Goal: Transaction & Acquisition: Purchase product/service

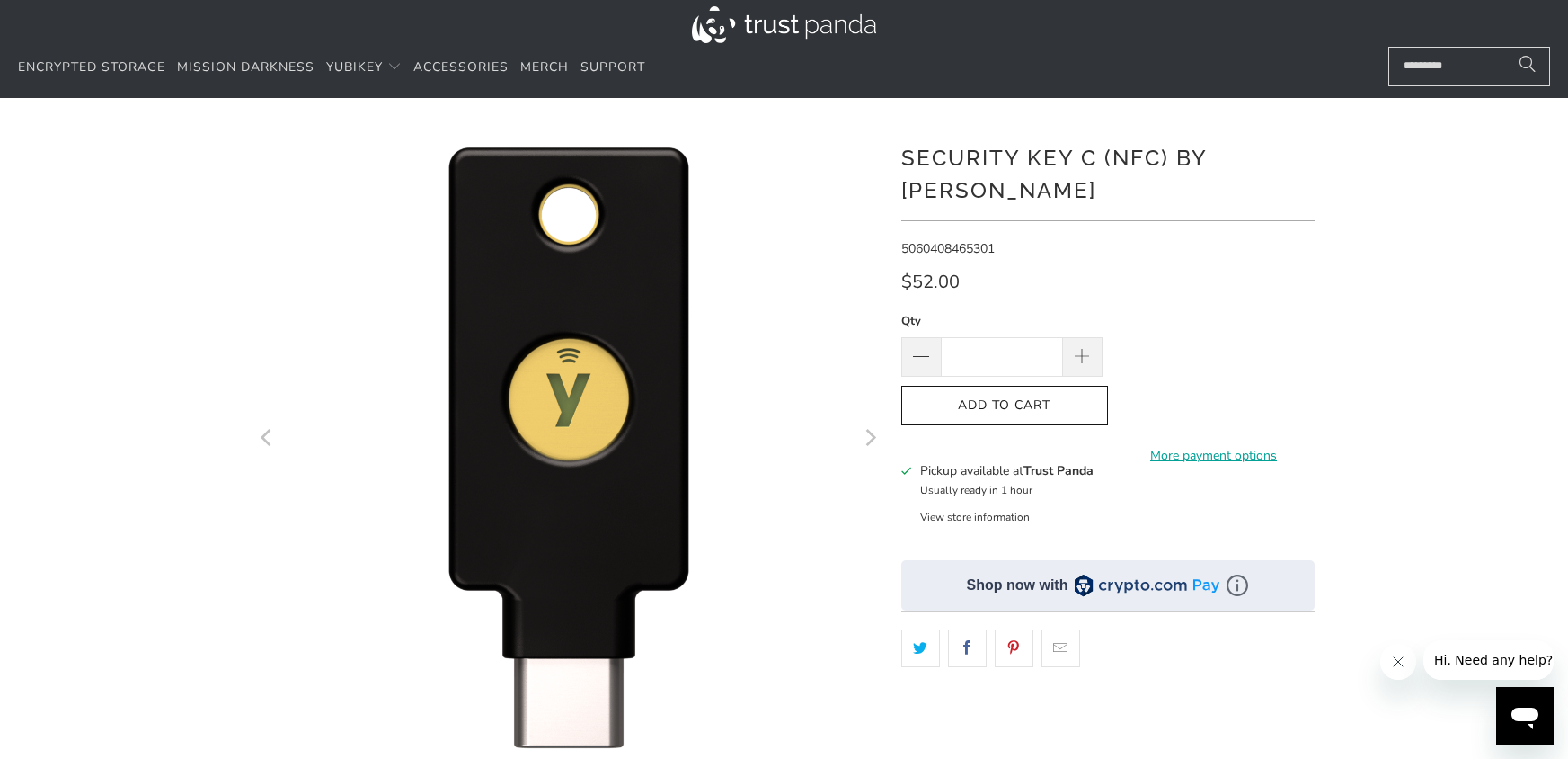
scroll to position [159, 0]
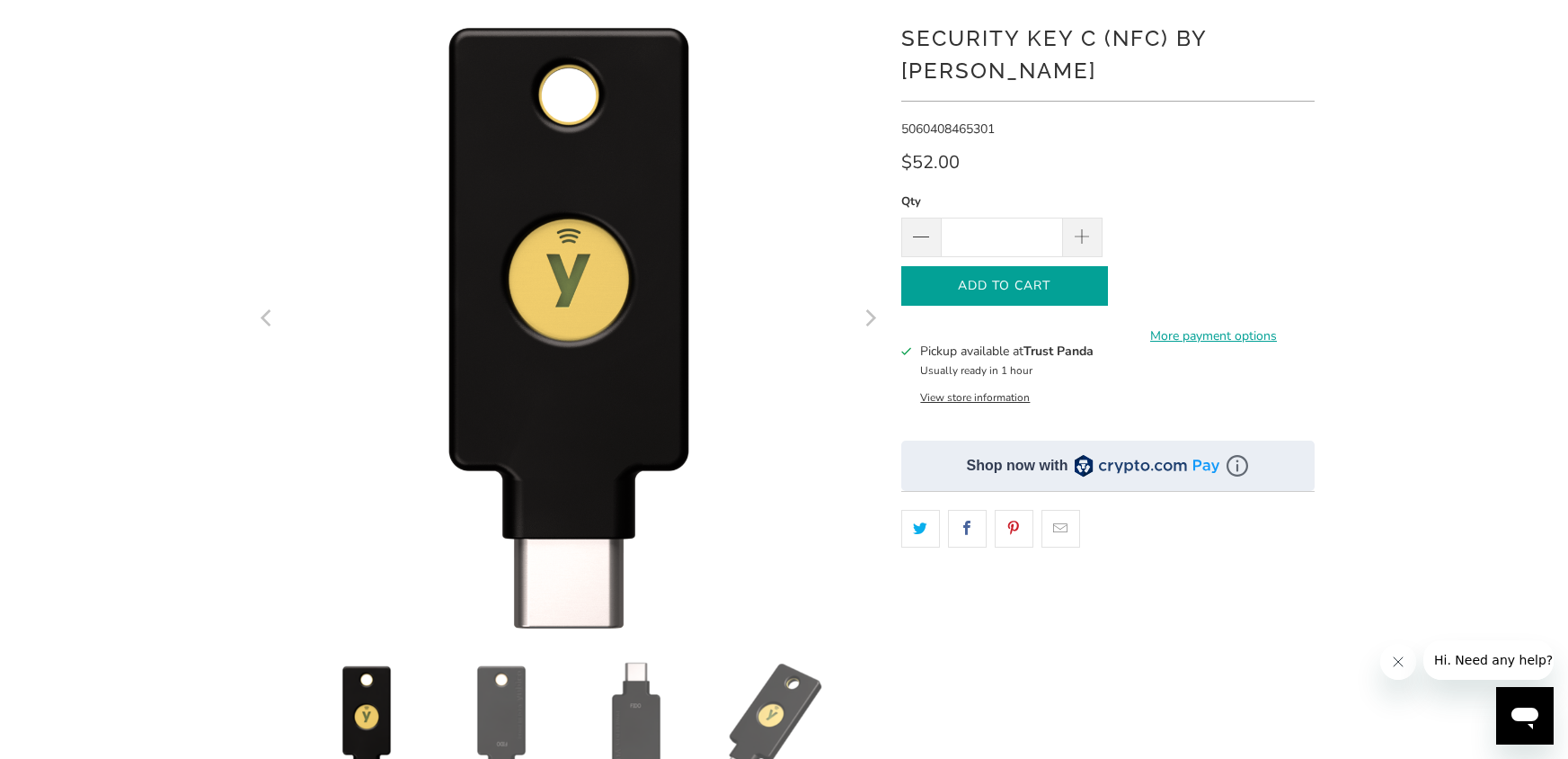
click at [985, 267] on button "Add to Cart" at bounding box center [1005, 286] width 206 height 41
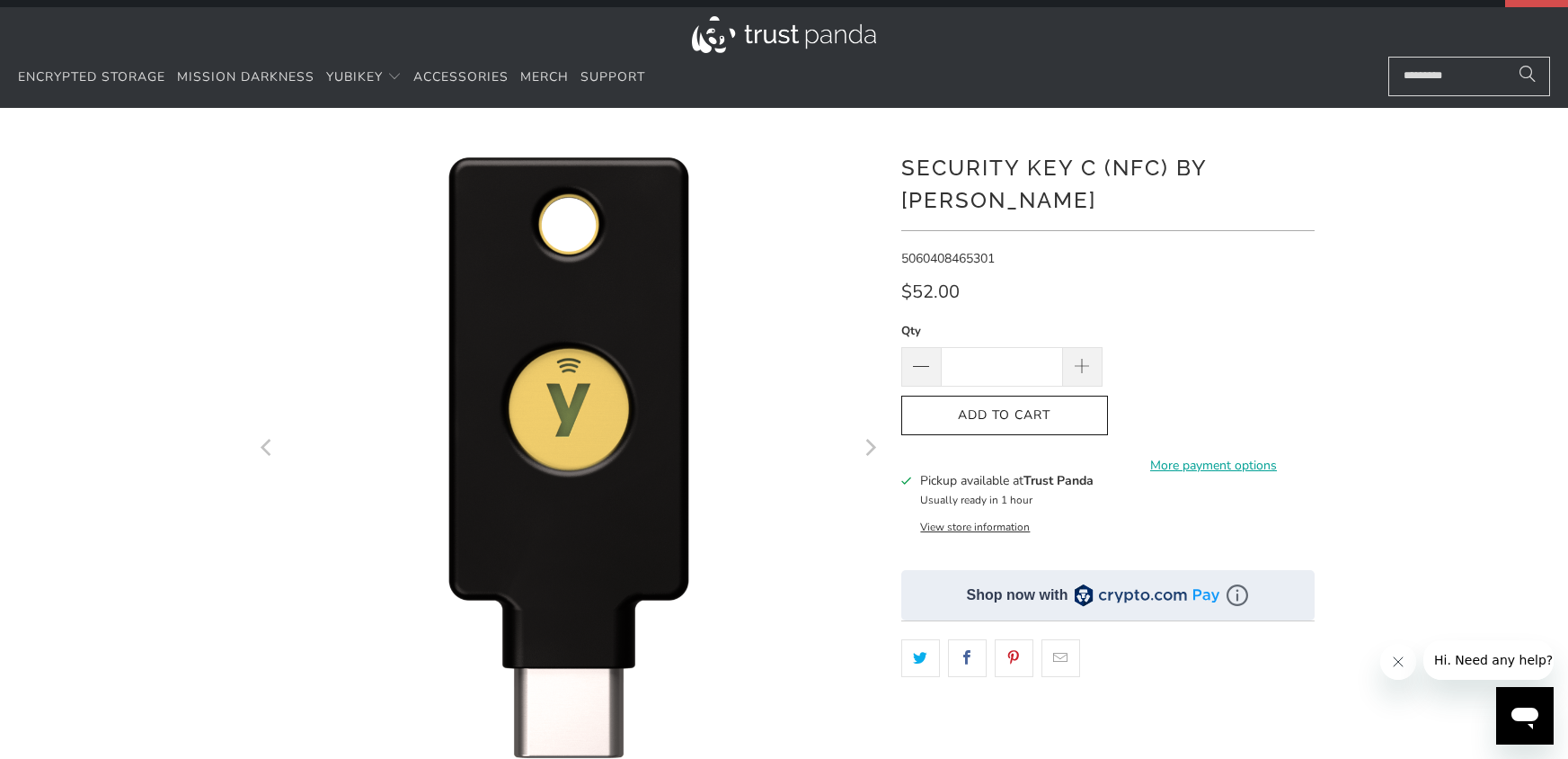
scroll to position [0, 0]
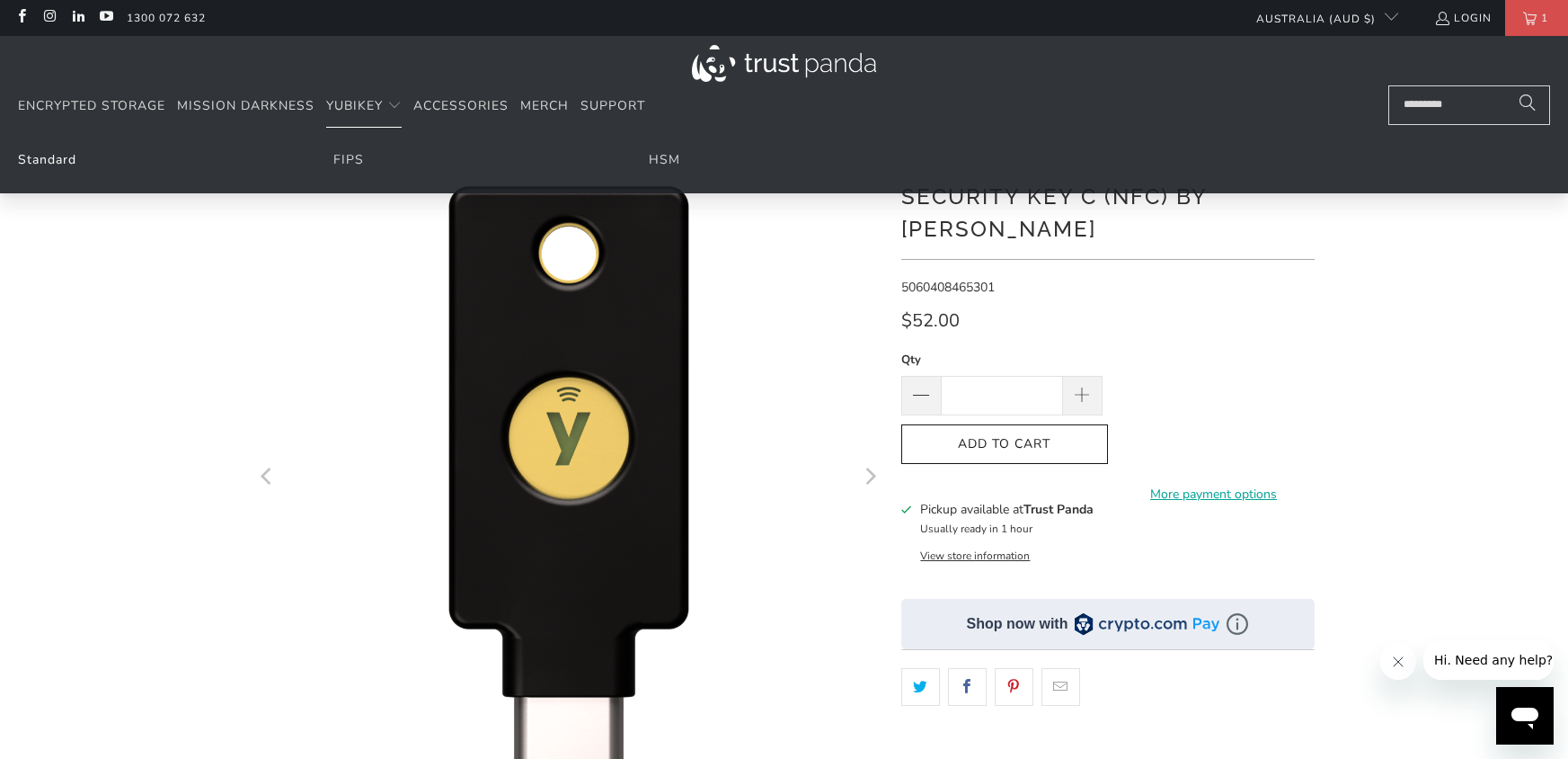
click at [60, 164] on link "Standard" at bounding box center [46, 160] width 58 height 18
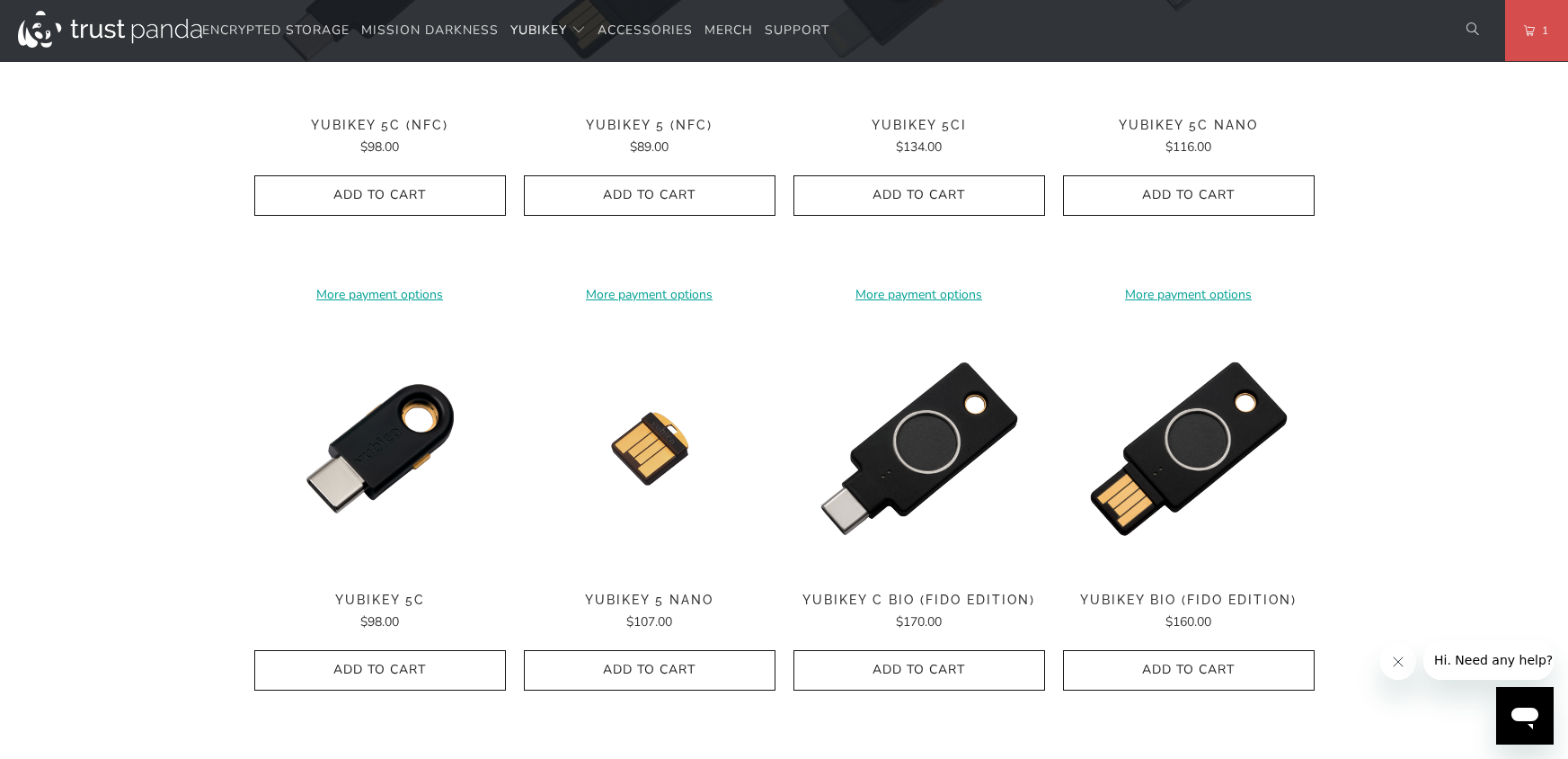
scroll to position [757, 0]
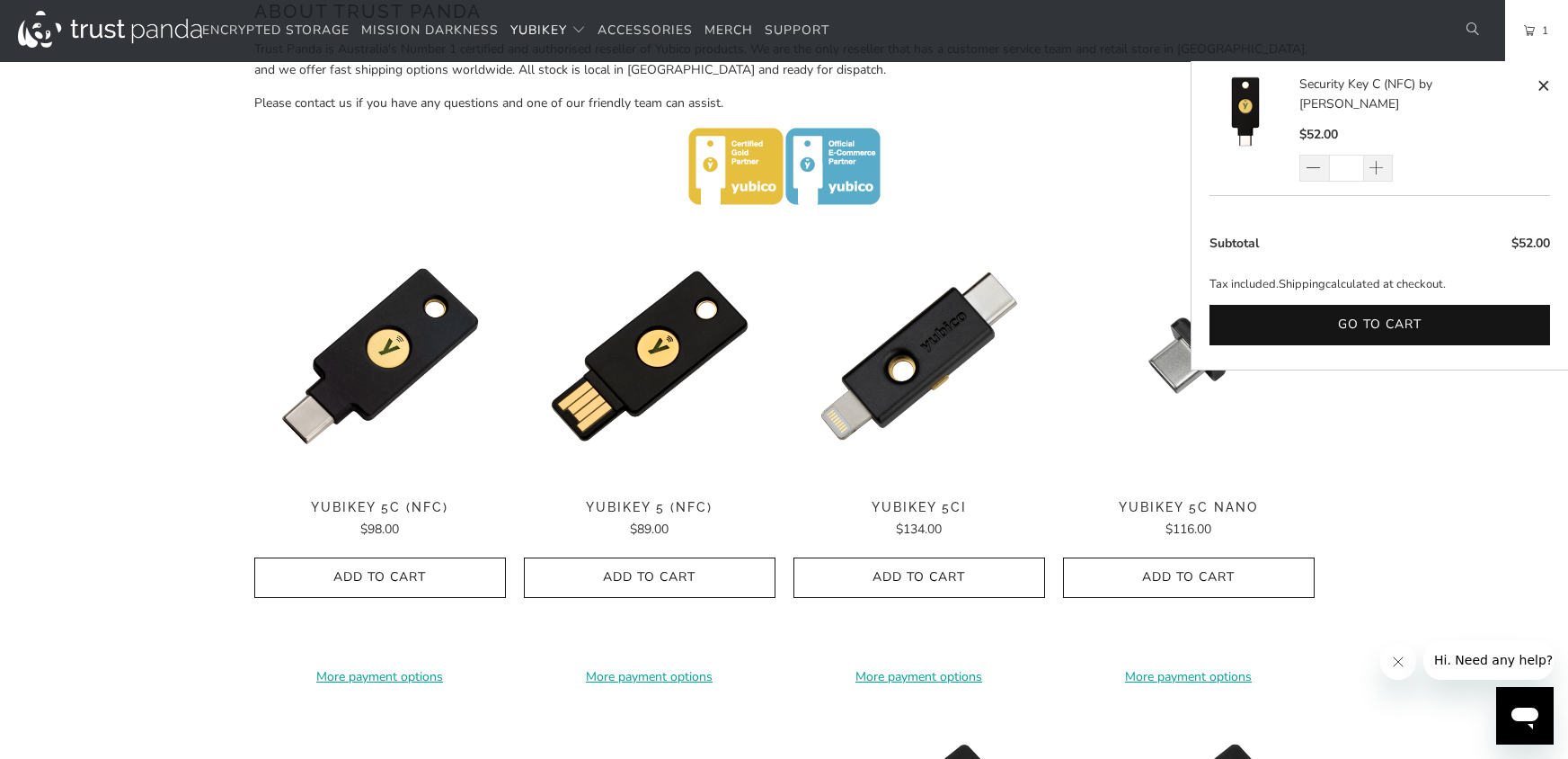
click at [1551, 43] on link "1" at bounding box center [1537, 30] width 63 height 61
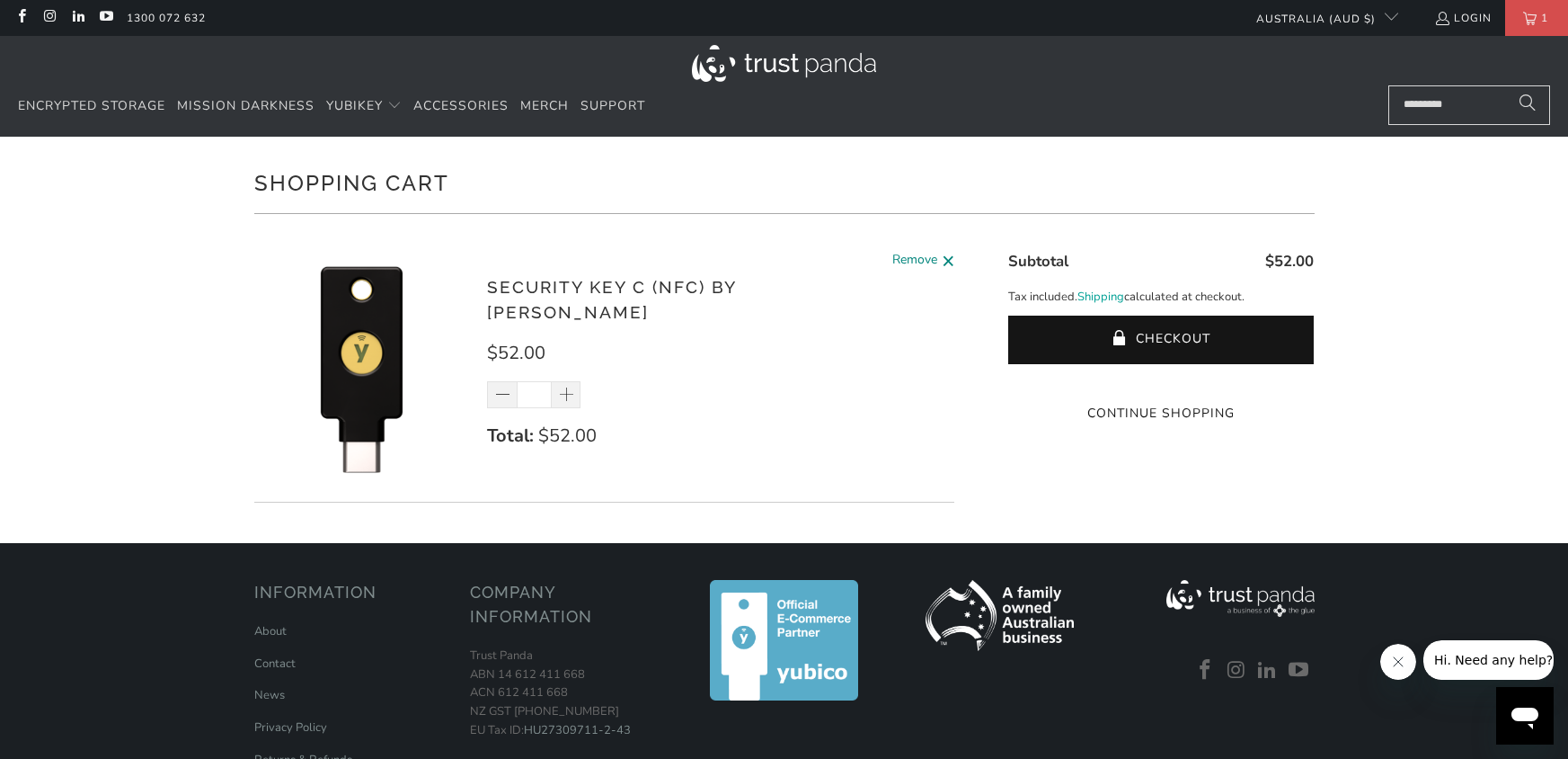
click at [943, 266] on span at bounding box center [948, 261] width 14 height 22
type input "*"
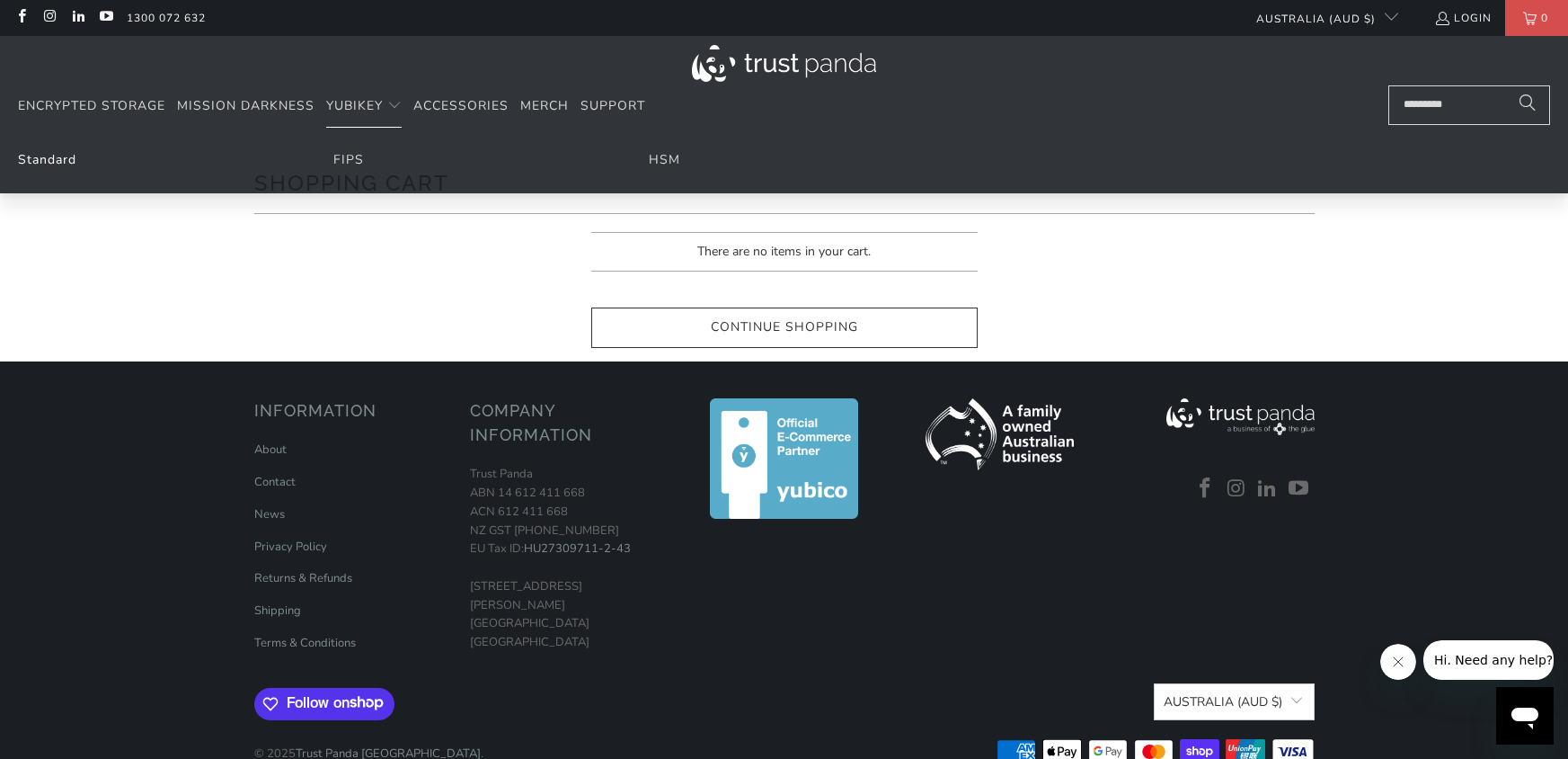
click at [53, 157] on link "Standard" at bounding box center [46, 160] width 58 height 18
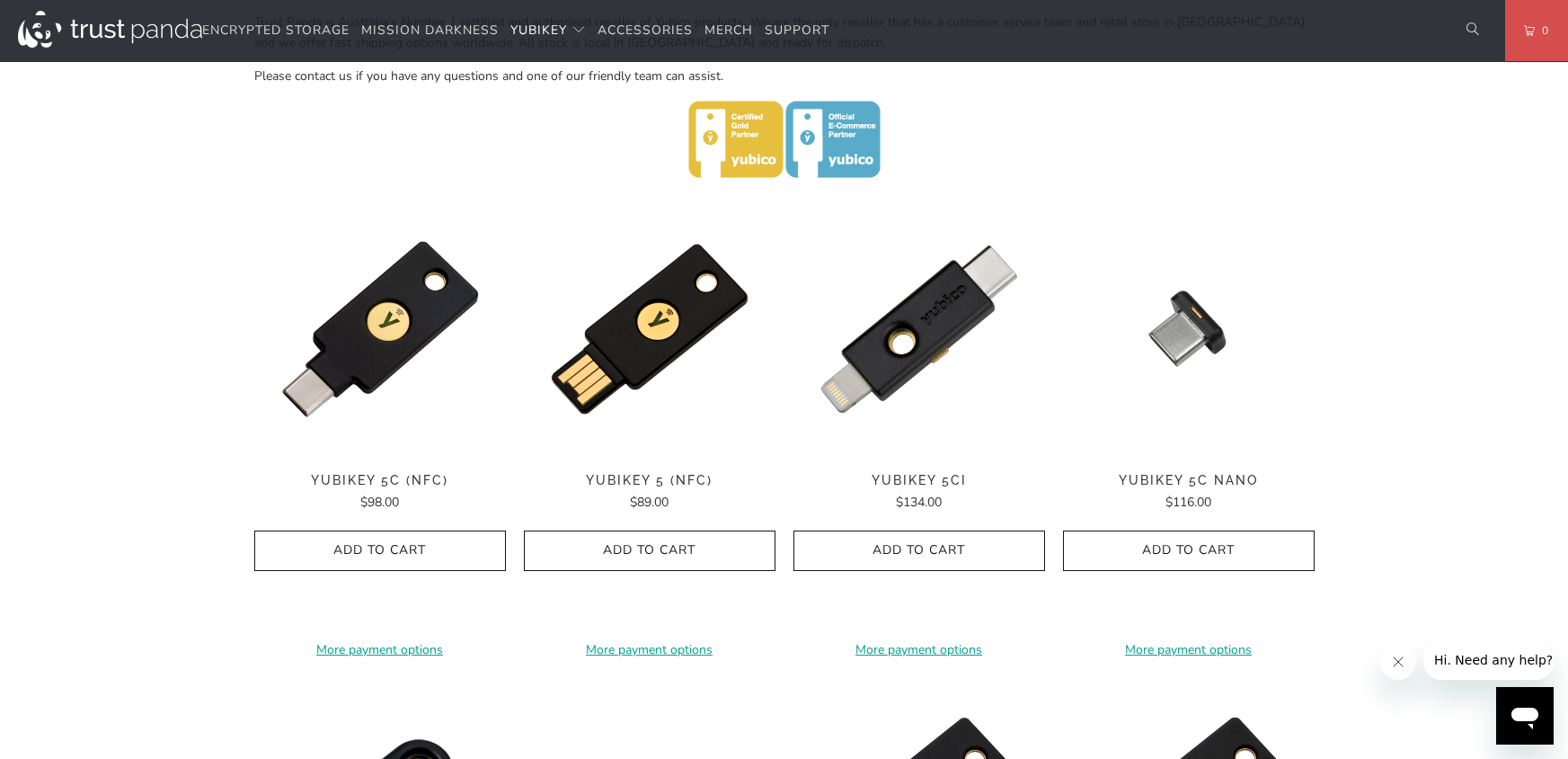
scroll to position [789, 0]
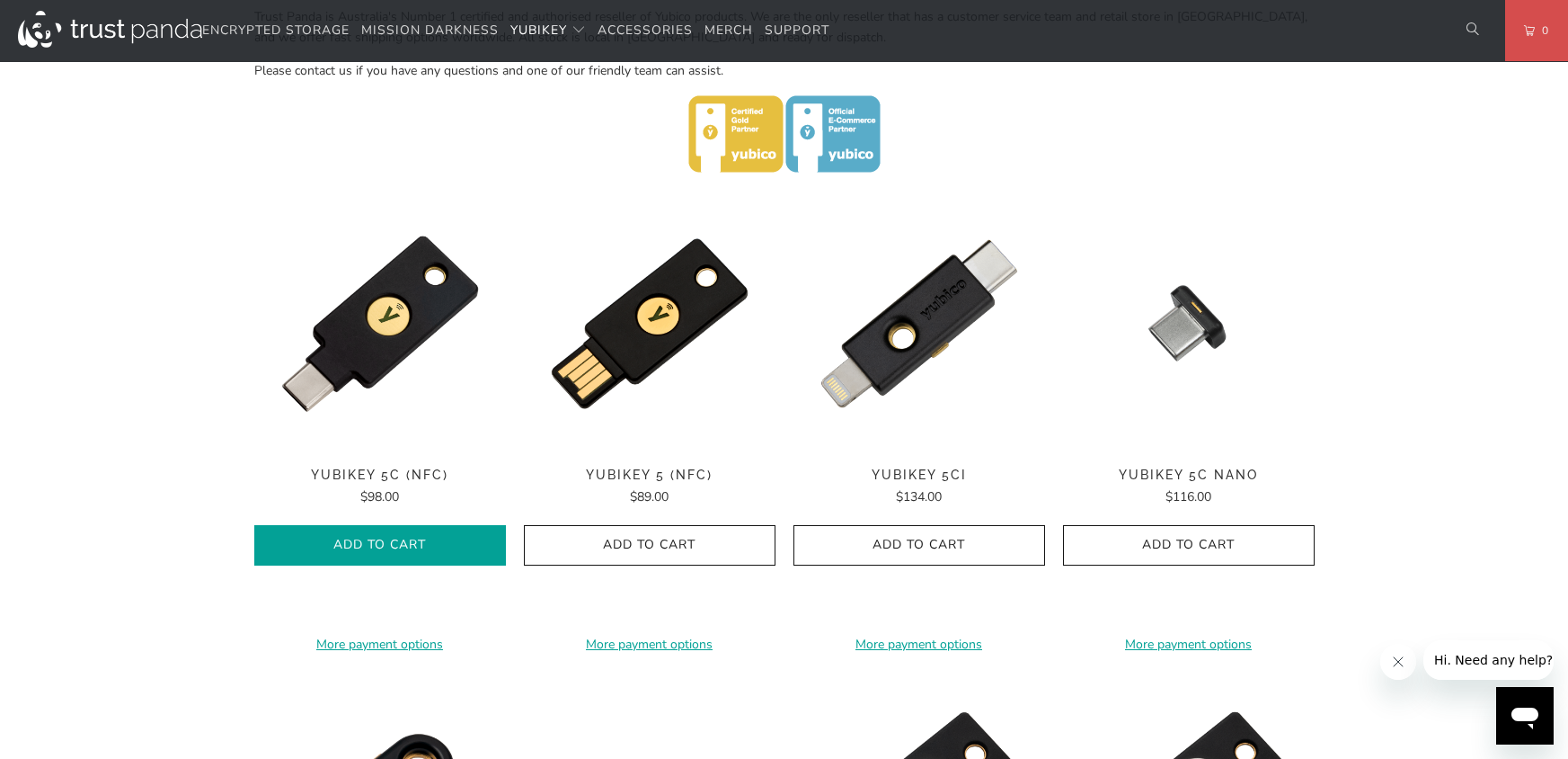
click at [329, 530] on button "Add to Cart" at bounding box center [380, 545] width 252 height 41
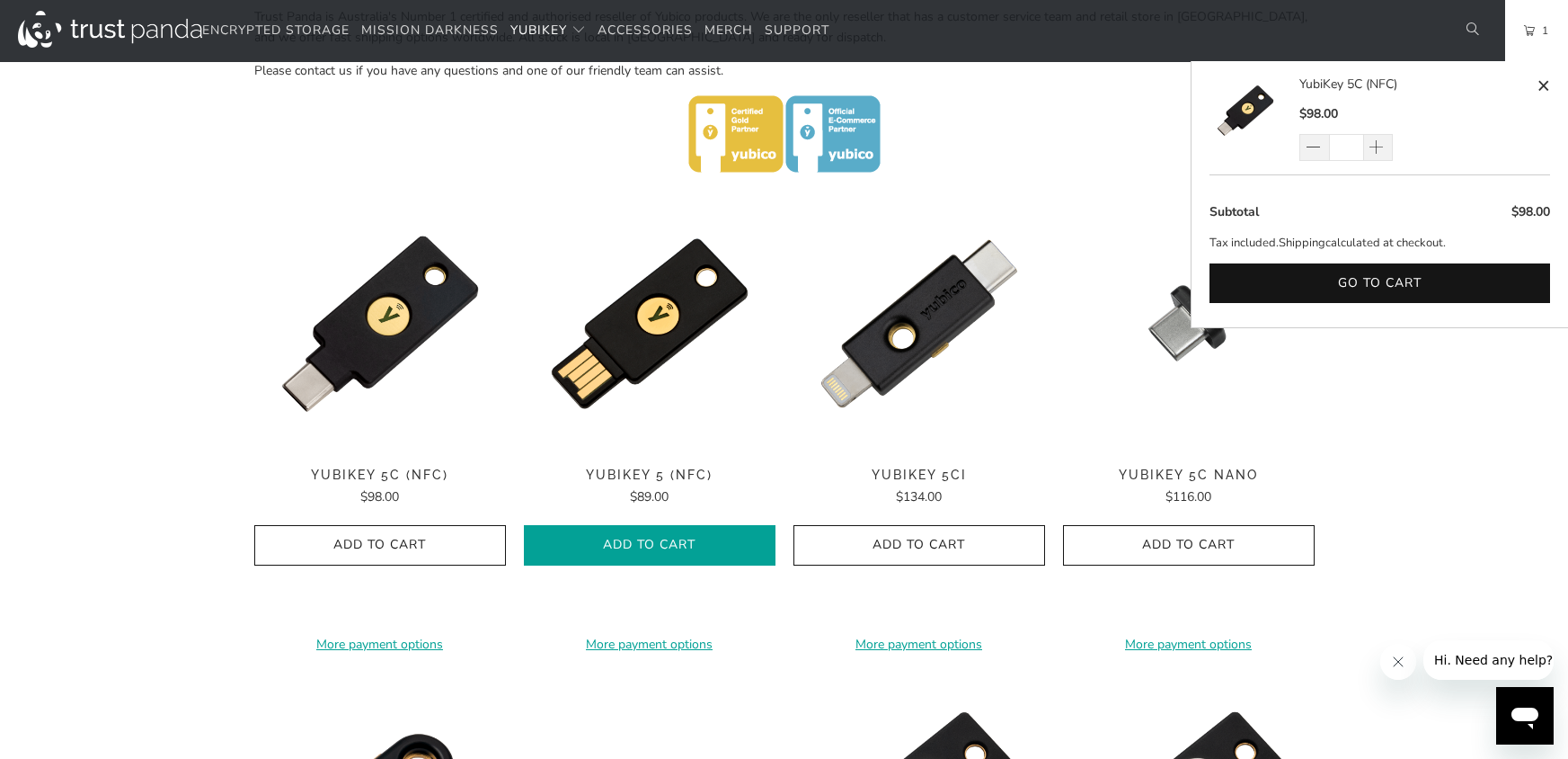
click at [583, 535] on button "Add to Cart" at bounding box center [649, 545] width 252 height 41
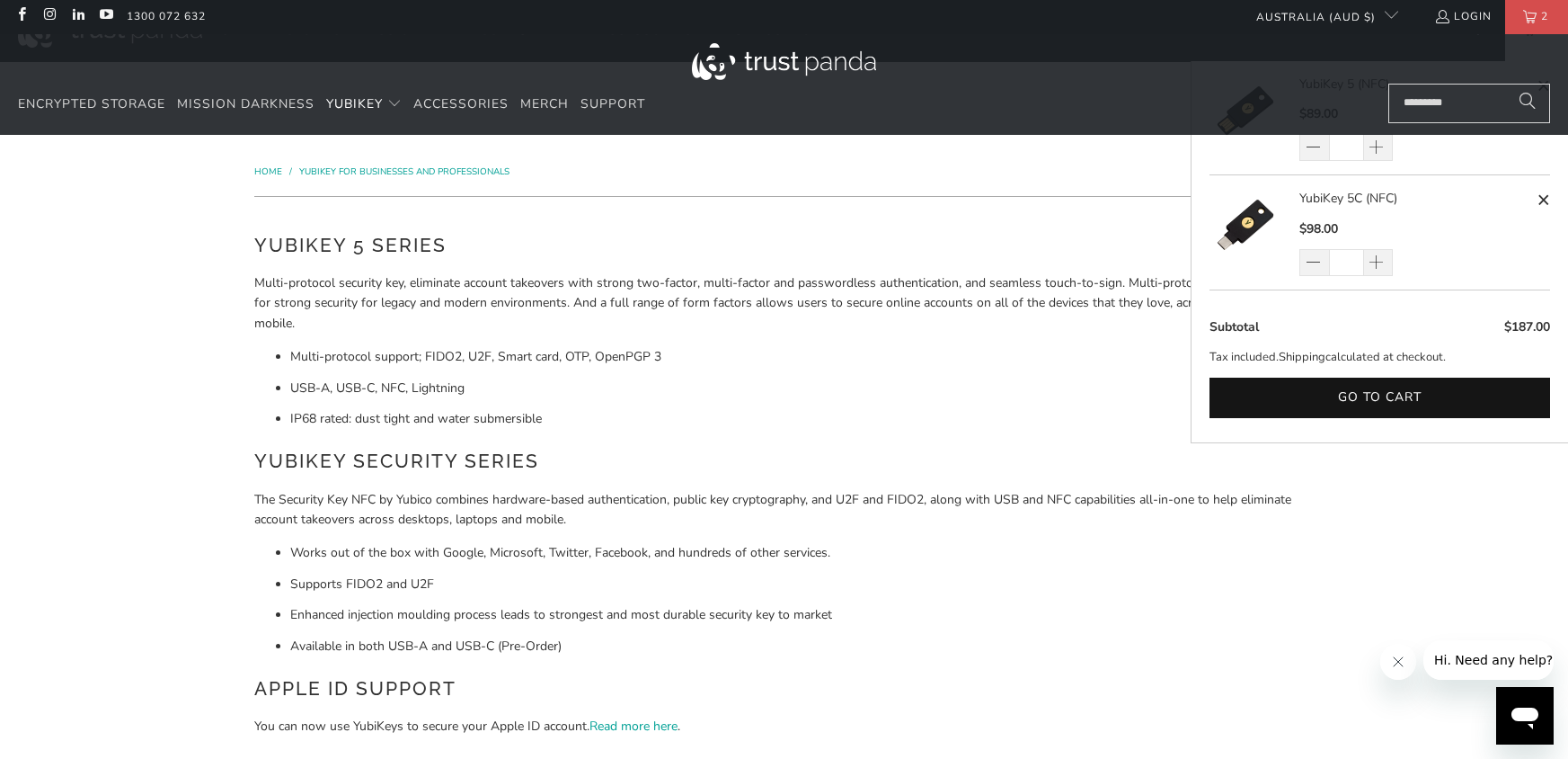
scroll to position [0, 0]
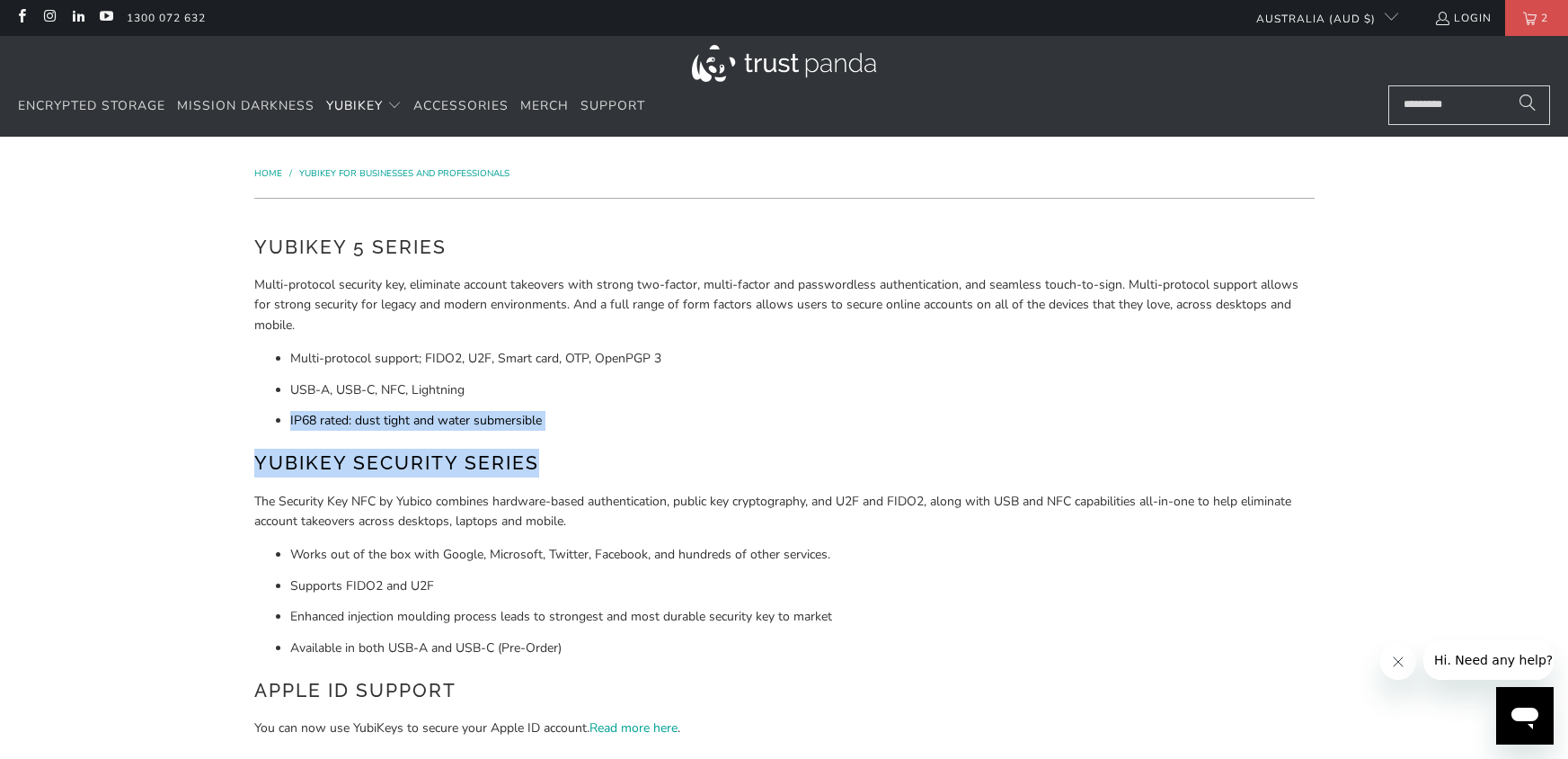
drag, startPoint x: 794, startPoint y: 472, endPoint x: 693, endPoint y: 340, distance: 166.2
click at [710, 356] on div "YubiKey 5 Series Multi-protocol security key, eliminate account takeovers with …" at bounding box center [784, 599] width 1060 height 735
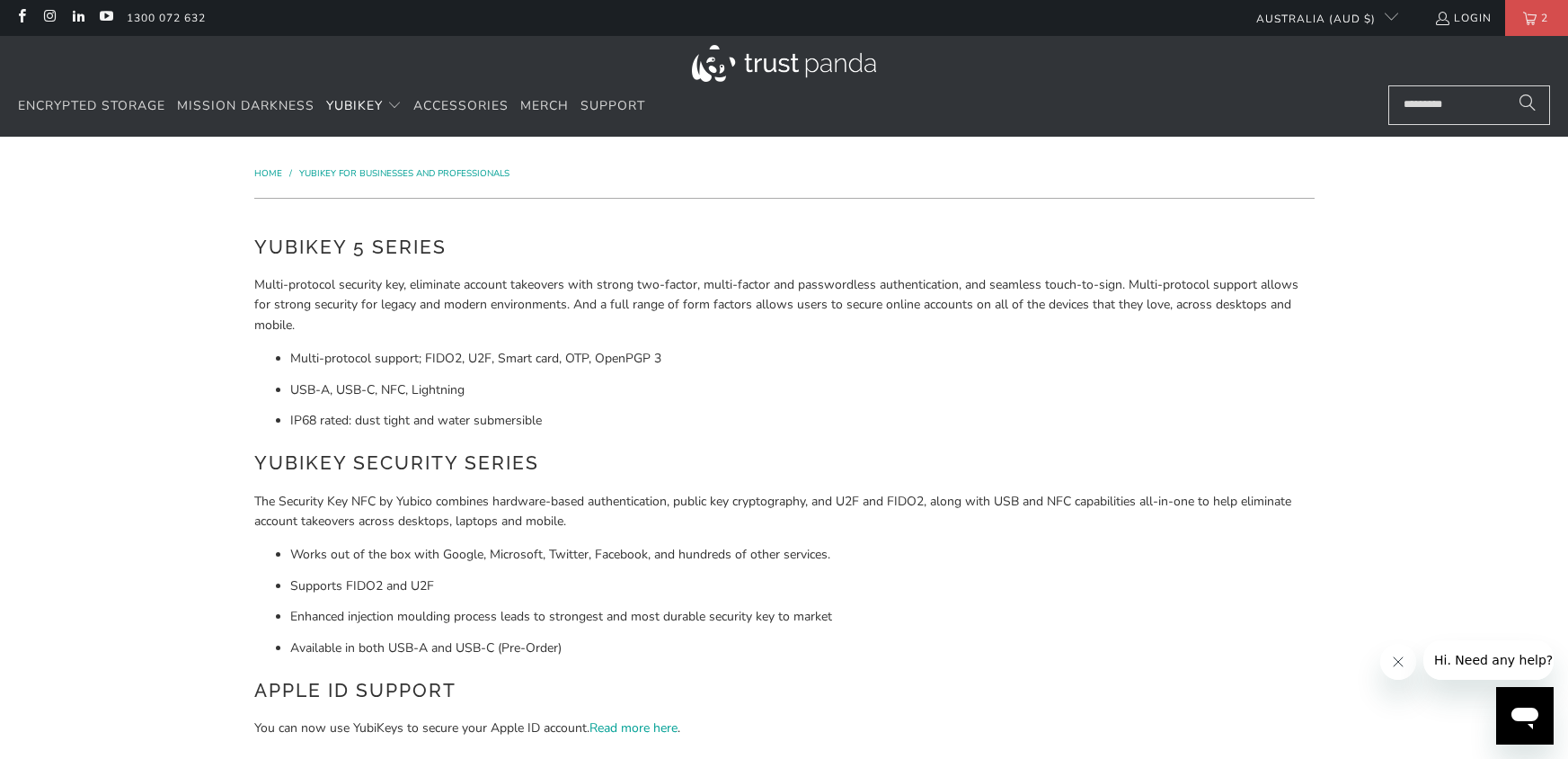
click at [686, 331] on p "Multi-protocol security key, eliminate account takeovers with strong two-factor…" at bounding box center [784, 304] width 1060 height 60
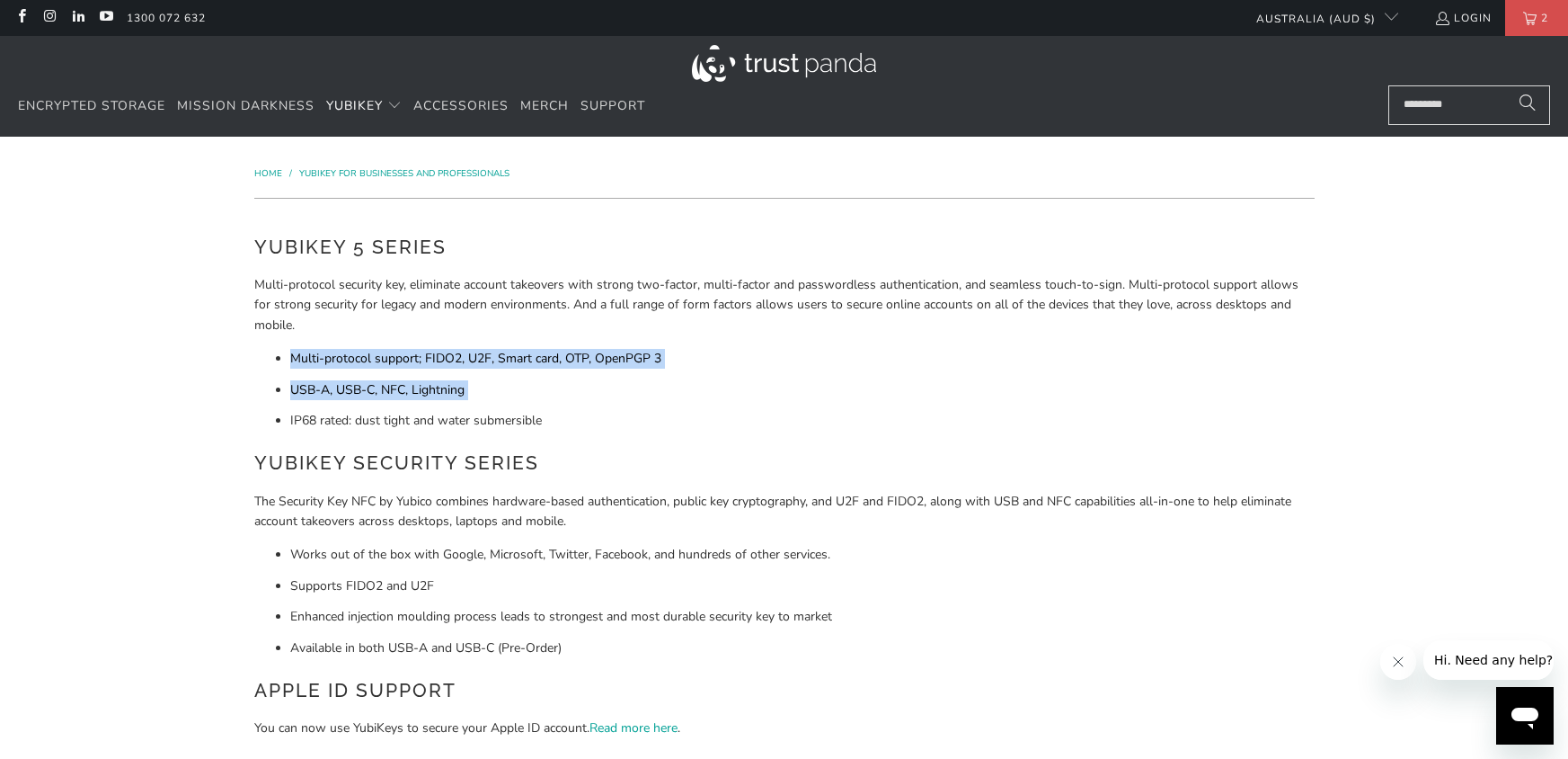
drag, startPoint x: 686, startPoint y: 331, endPoint x: 816, endPoint y: 488, distance: 203.8
click at [765, 443] on div "YubiKey 5 Series Multi-protocol security key, eliminate account takeovers with …" at bounding box center [784, 599] width 1060 height 735
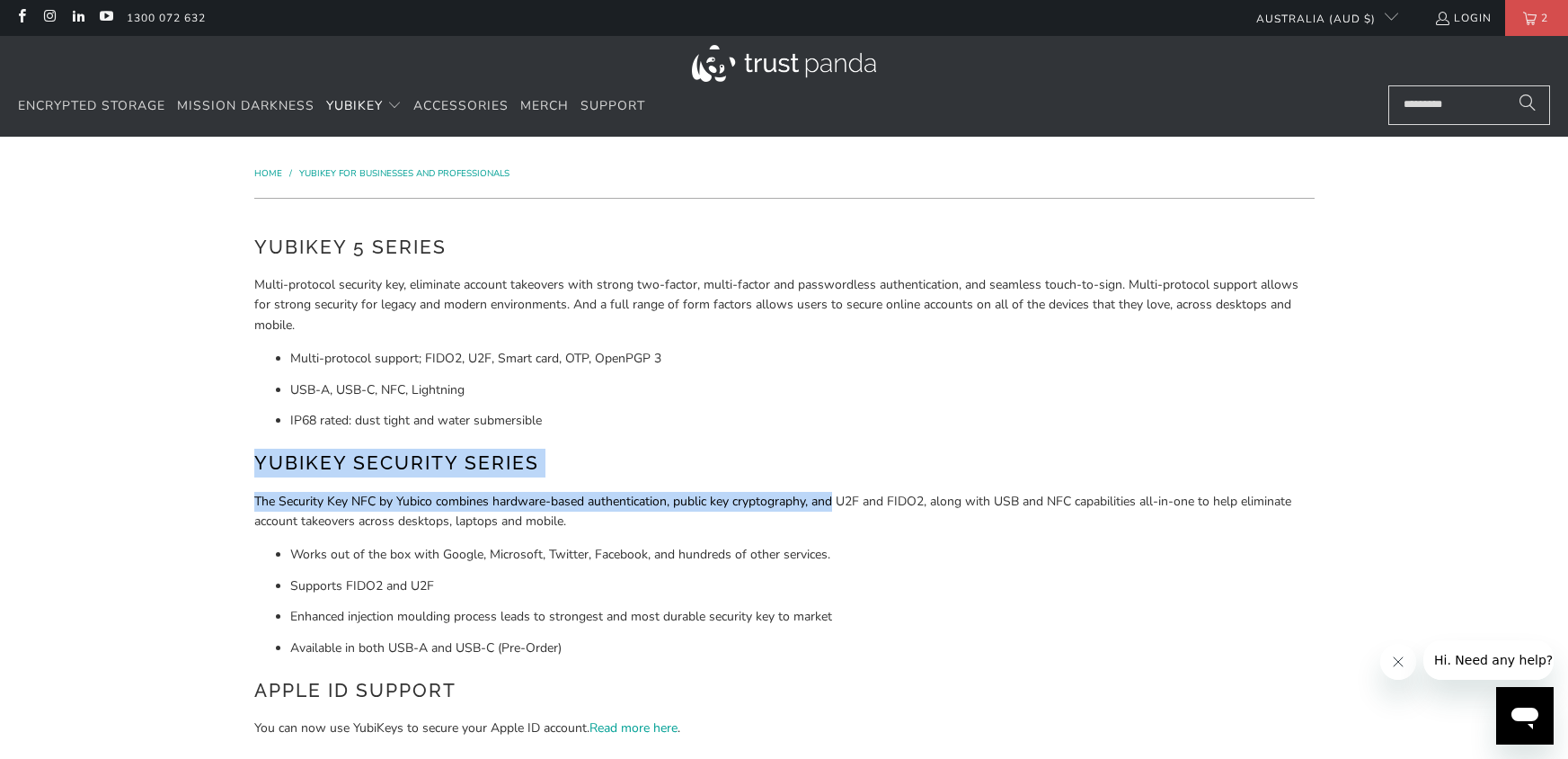
drag, startPoint x: 831, startPoint y: 504, endPoint x: 734, endPoint y: 325, distance: 203.6
click at [747, 342] on div "YubiKey 5 Series Multi-protocol security key, eliminate account takeovers with …" at bounding box center [784, 599] width 1060 height 735
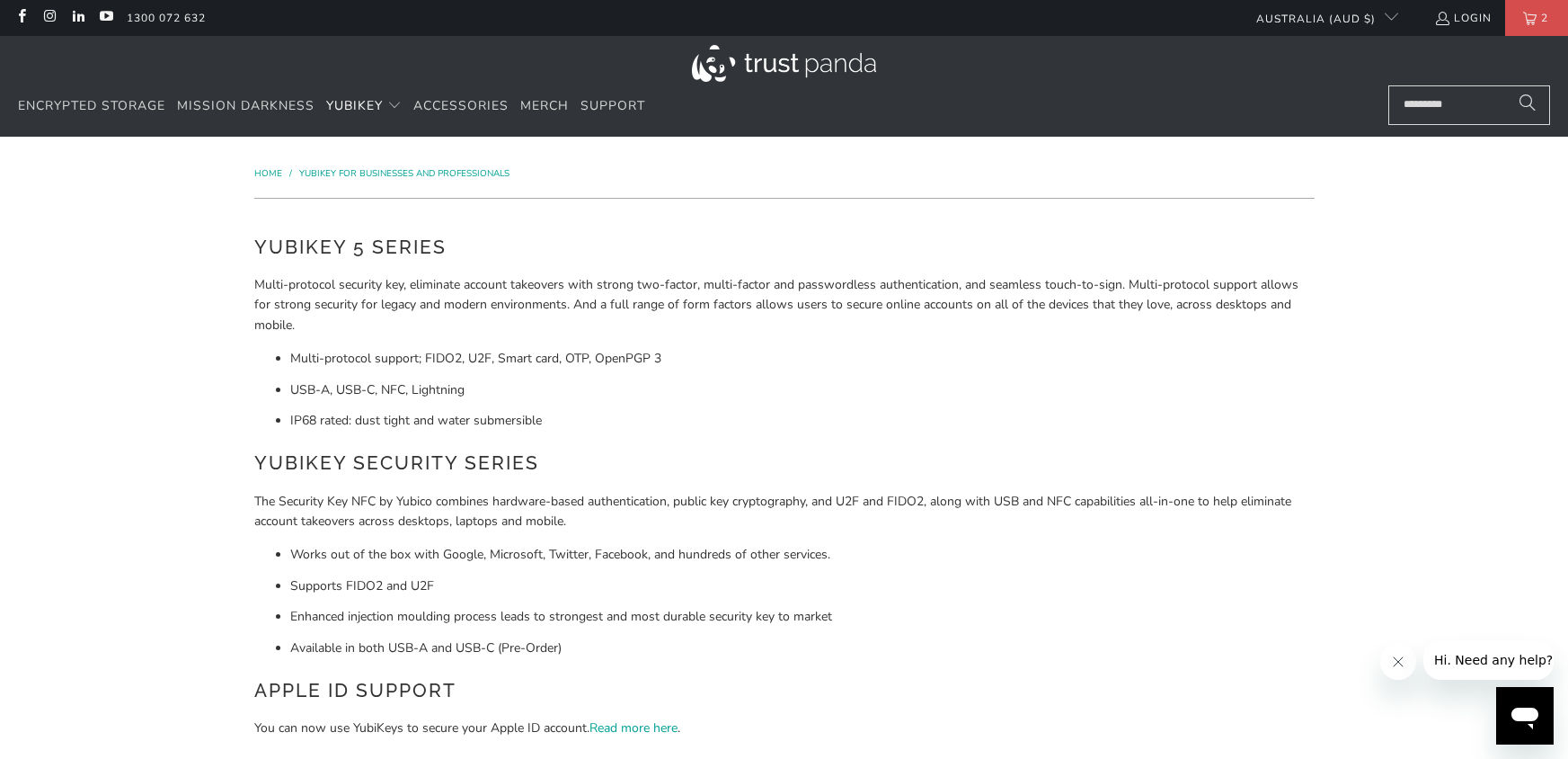
click at [733, 324] on p "Multi-protocol security key, eliminate account takeovers with strong two-factor…" at bounding box center [784, 304] width 1060 height 60
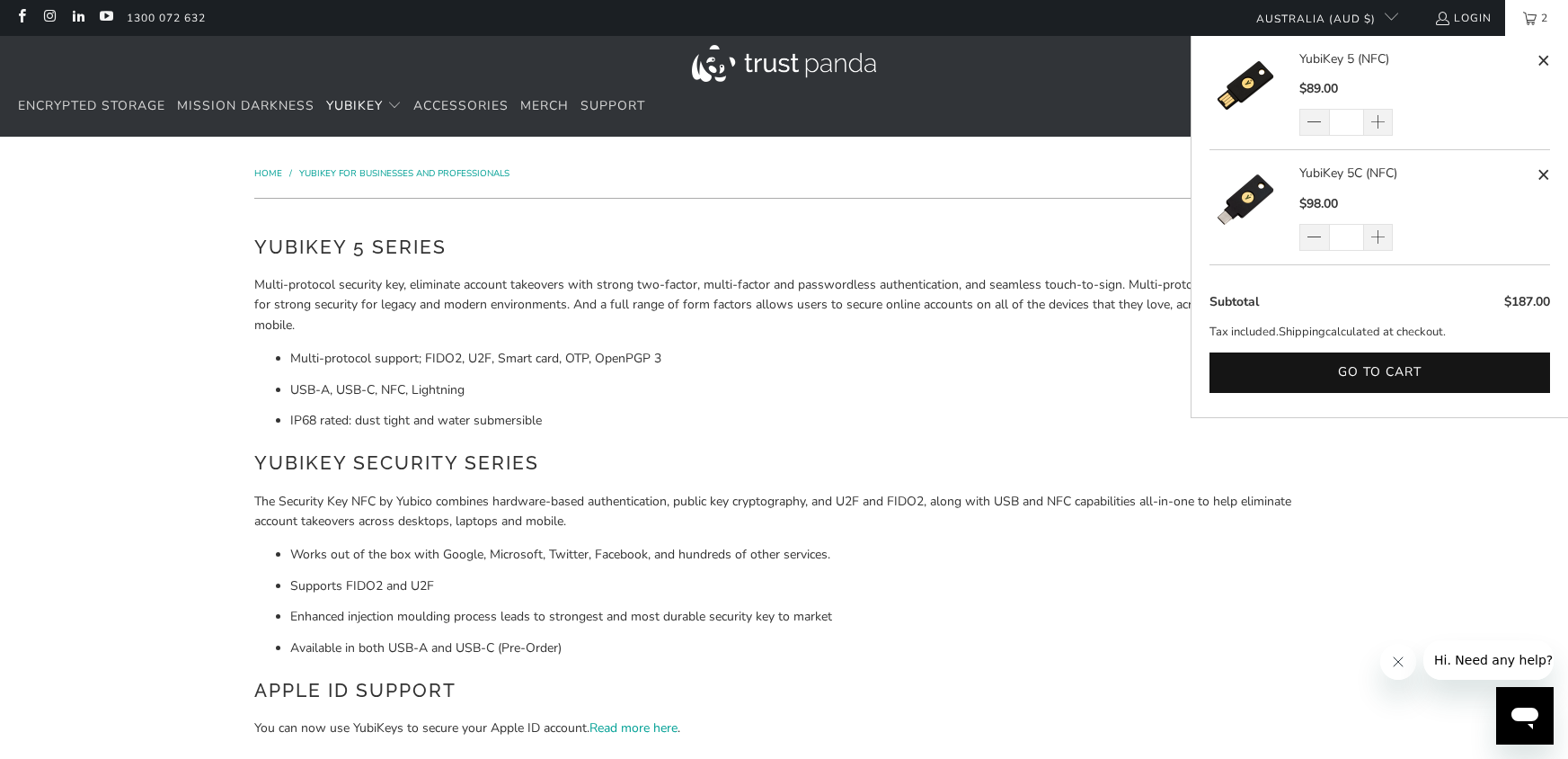
click at [1516, 30] on link "2" at bounding box center [1537, 18] width 63 height 36
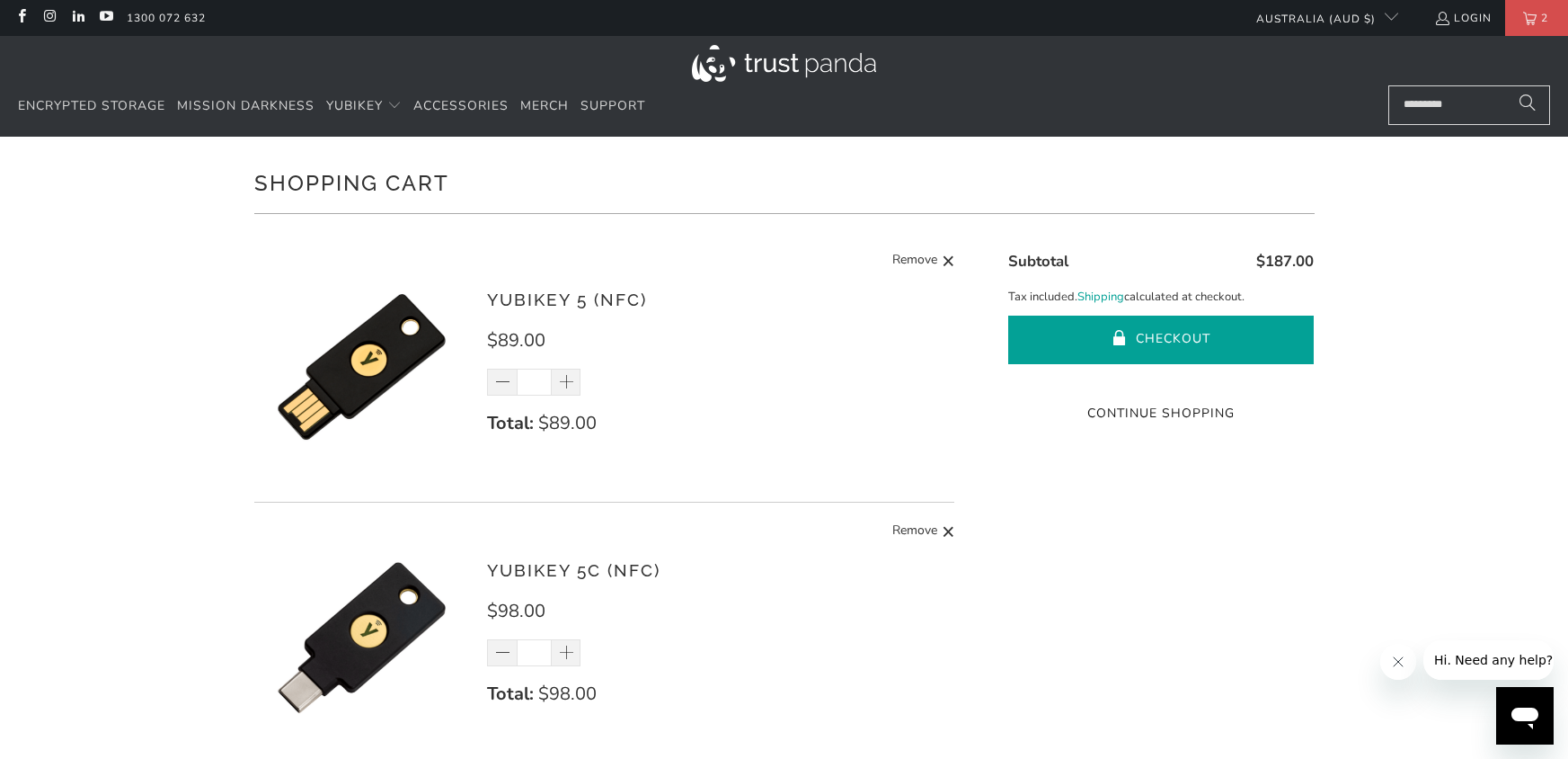
click at [1084, 344] on button "Checkout" at bounding box center [1161, 339] width 305 height 49
